Goal: Information Seeking & Learning: Compare options

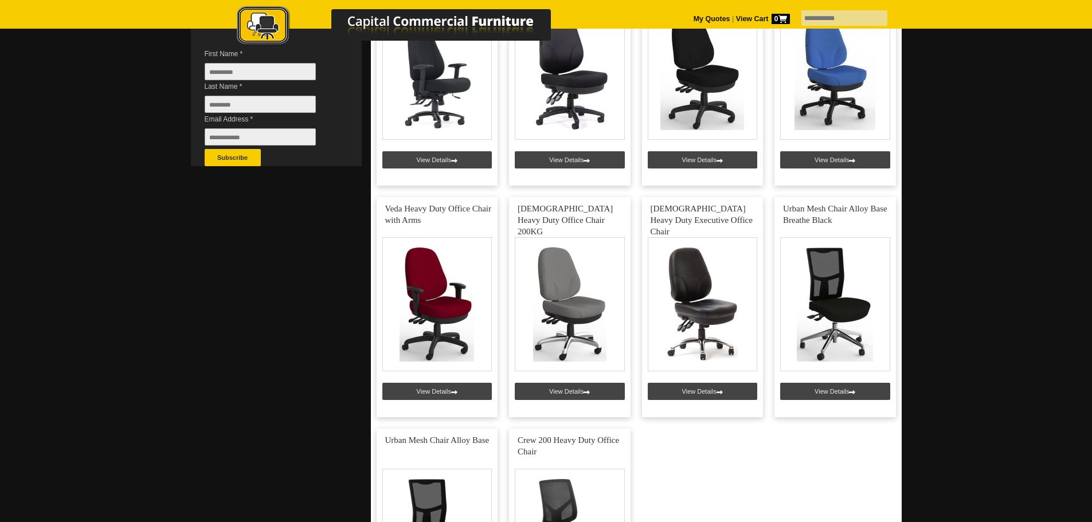
scroll to position [229, 0]
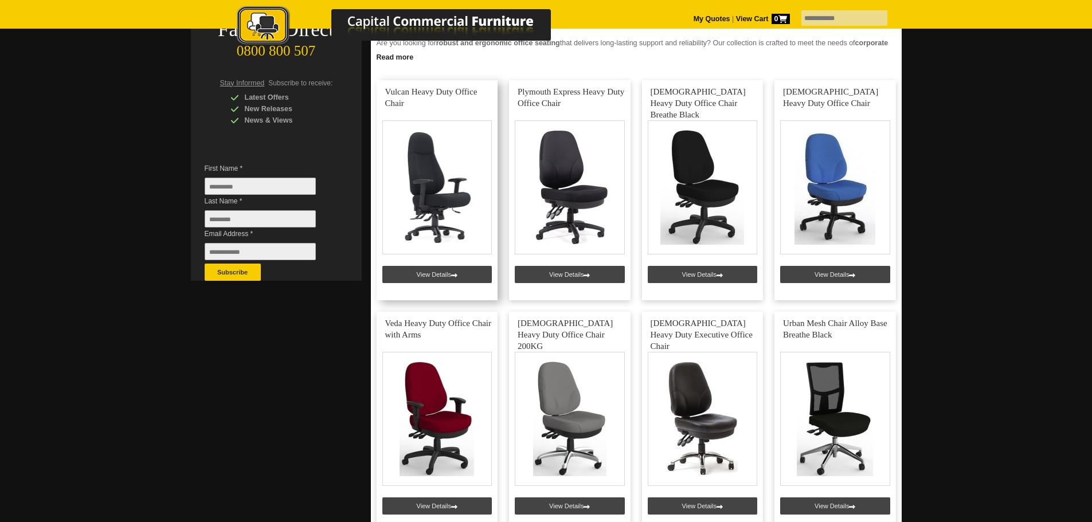
click at [443, 200] on link at bounding box center [438, 190] width 122 height 220
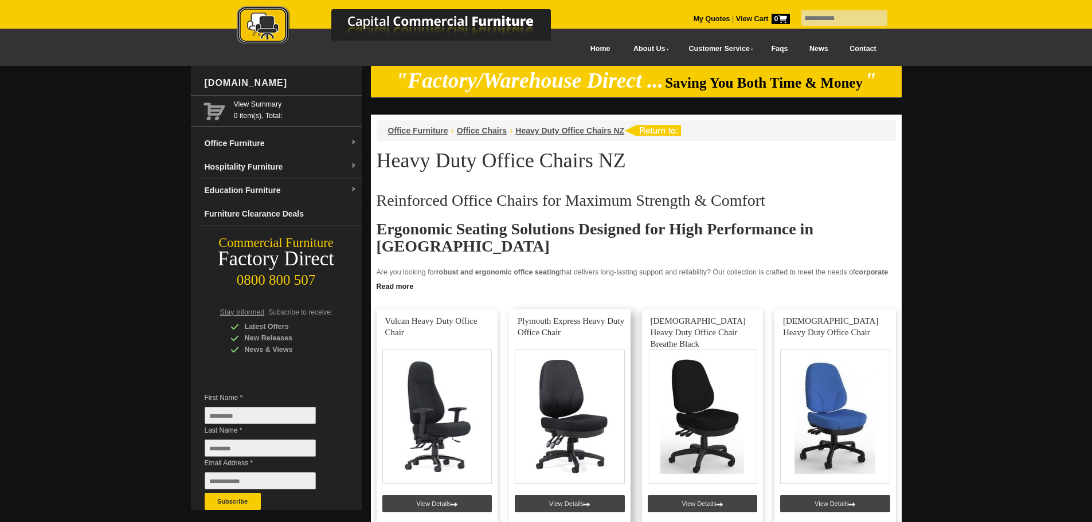
scroll to position [229, 0]
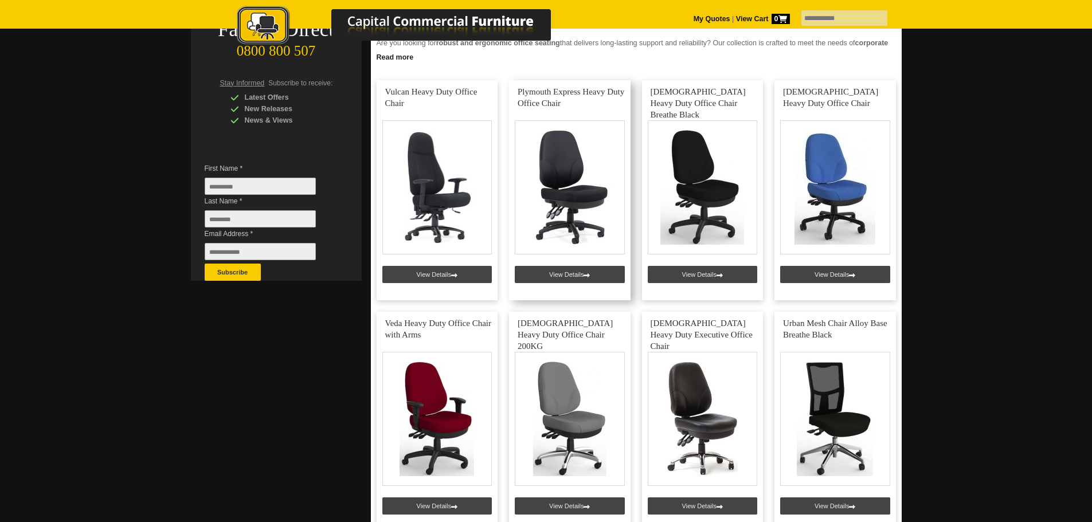
click at [570, 185] on link at bounding box center [570, 190] width 122 height 220
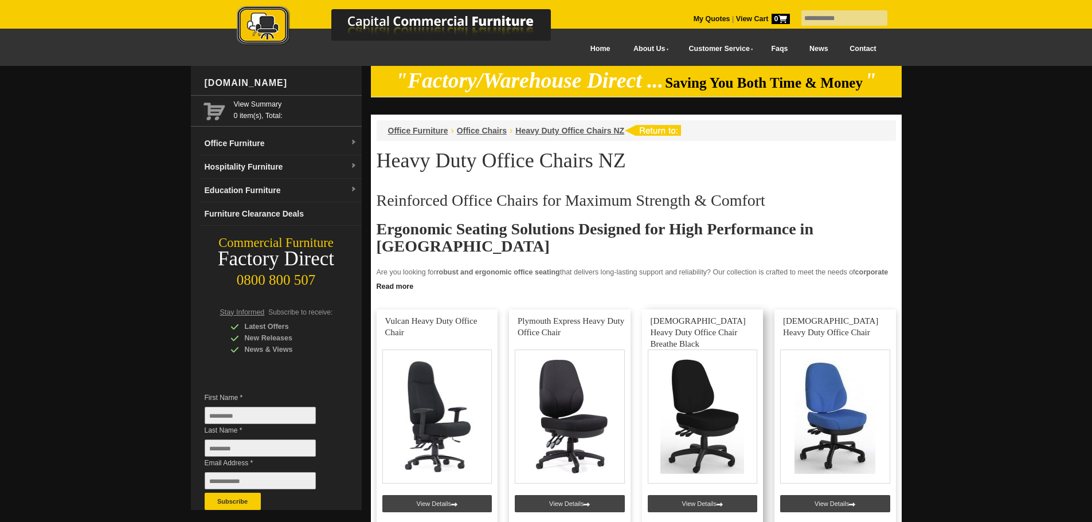
scroll to position [229, 0]
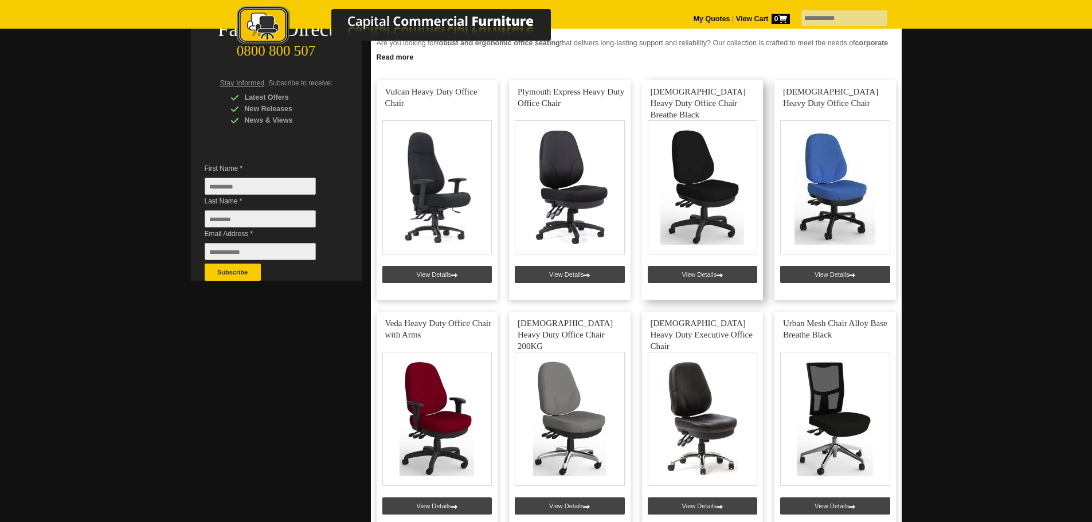
click at [711, 180] on link at bounding box center [703, 190] width 122 height 220
